Goal: Task Accomplishment & Management: Manage account settings

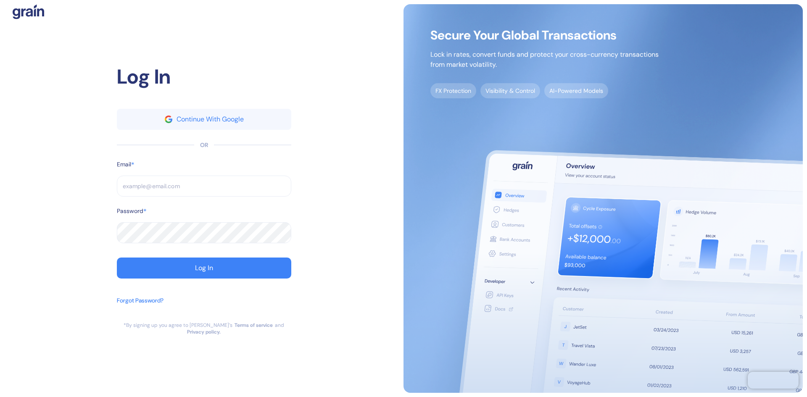
click at [172, 196] on input "text" at bounding box center [204, 186] width 174 height 21
type input "[EMAIL_ADDRESS][DOMAIN_NAME]"
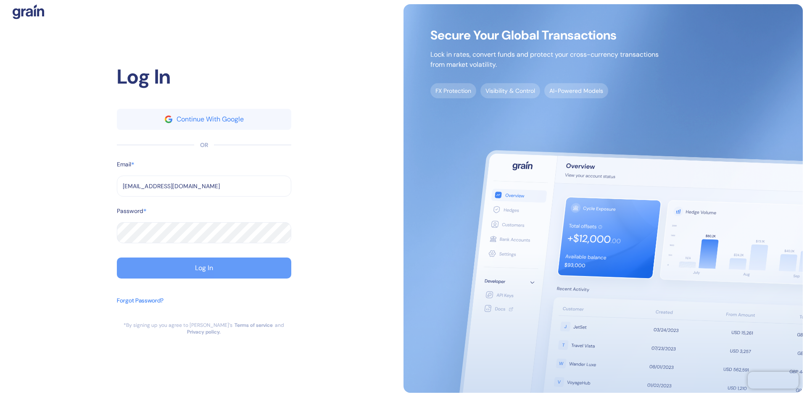
click at [204, 269] on div "Log In" at bounding box center [204, 268] width 18 height 7
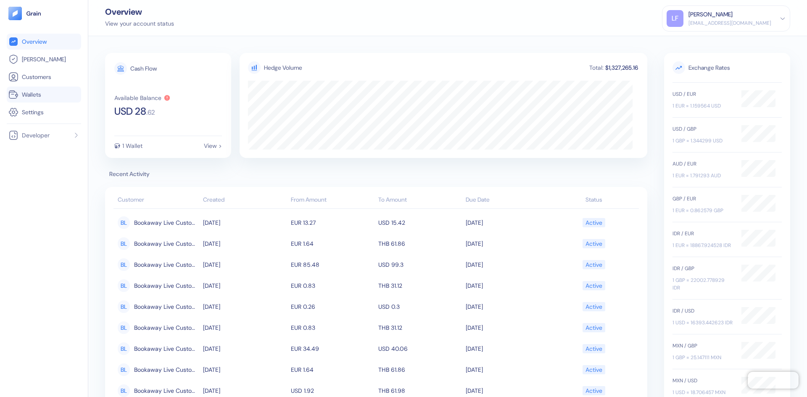
click at [38, 95] on span "Wallets" at bounding box center [31, 94] width 19 height 8
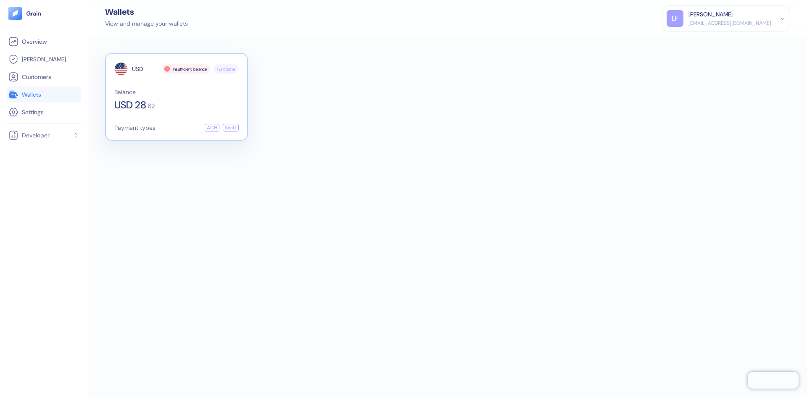
click at [174, 93] on span "Balance" at bounding box center [176, 92] width 124 height 6
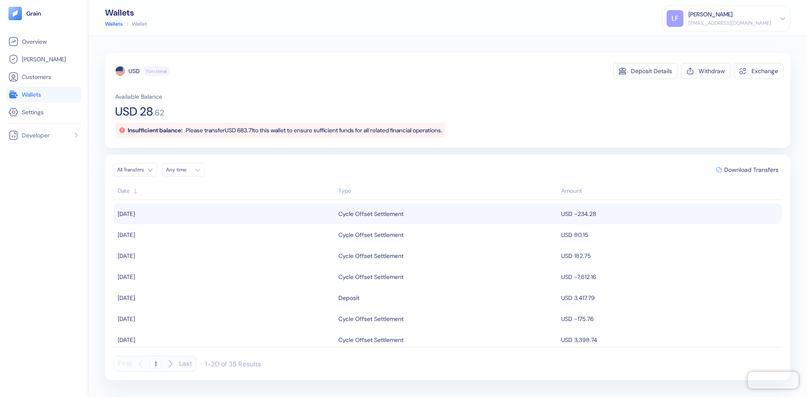
scroll to position [42, 0]
